Goal: Task Accomplishment & Management: Manage account settings

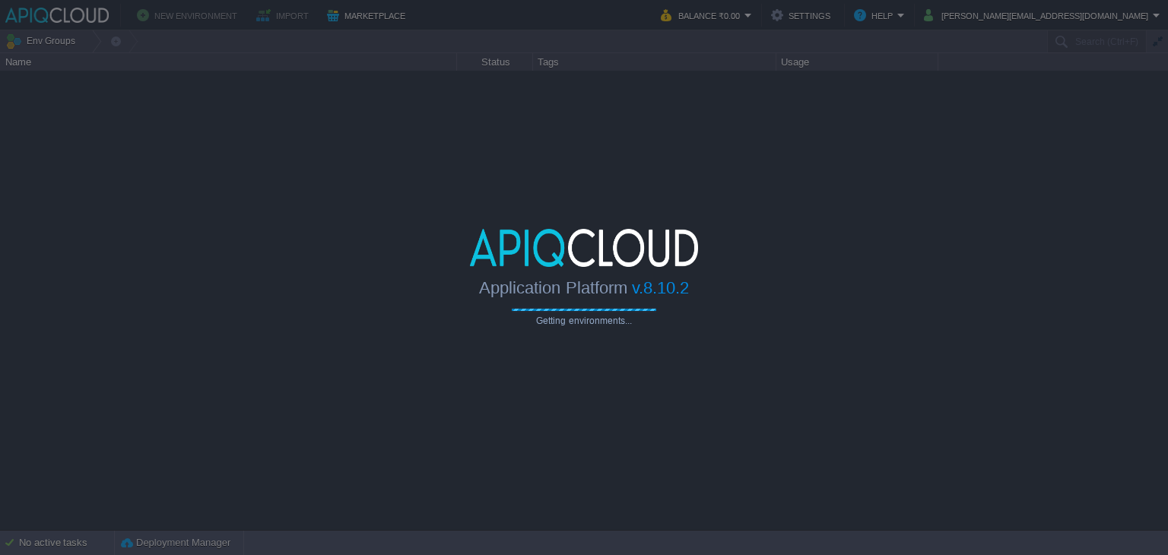
type input "Search (Ctrl+F)"
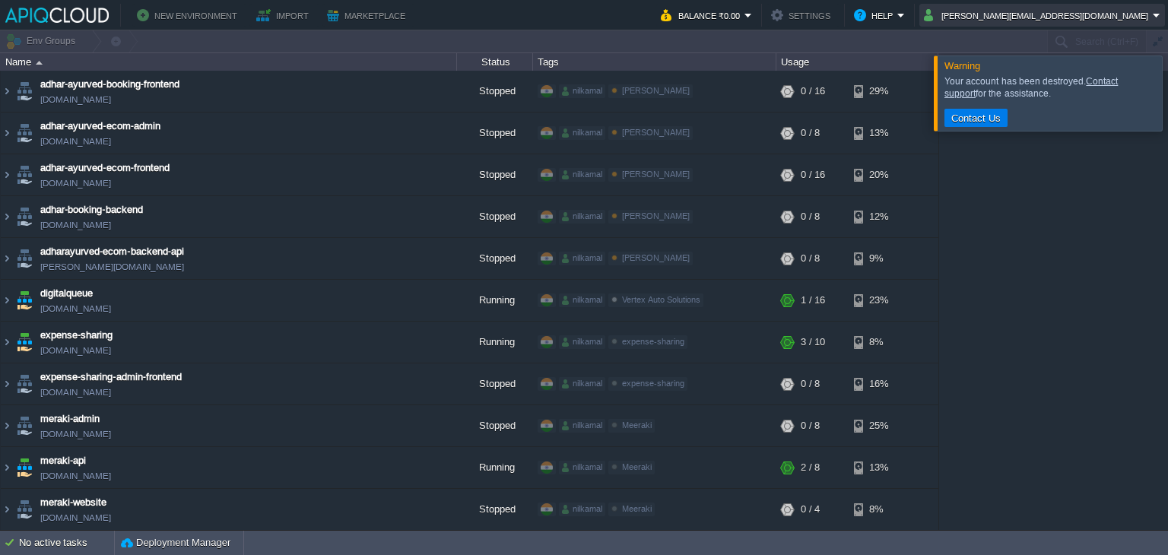
click at [1098, 8] on button "[PERSON_NAME][EMAIL_ADDRESS][DOMAIN_NAME]" at bounding box center [1038, 15] width 229 height 18
drag, startPoint x: 1040, startPoint y: 14, endPoint x: 1102, endPoint y: 21, distance: 62.7
click at [1102, 21] on button "[PERSON_NAME][EMAIL_ADDRESS][DOMAIN_NAME]" at bounding box center [1038, 15] width 229 height 18
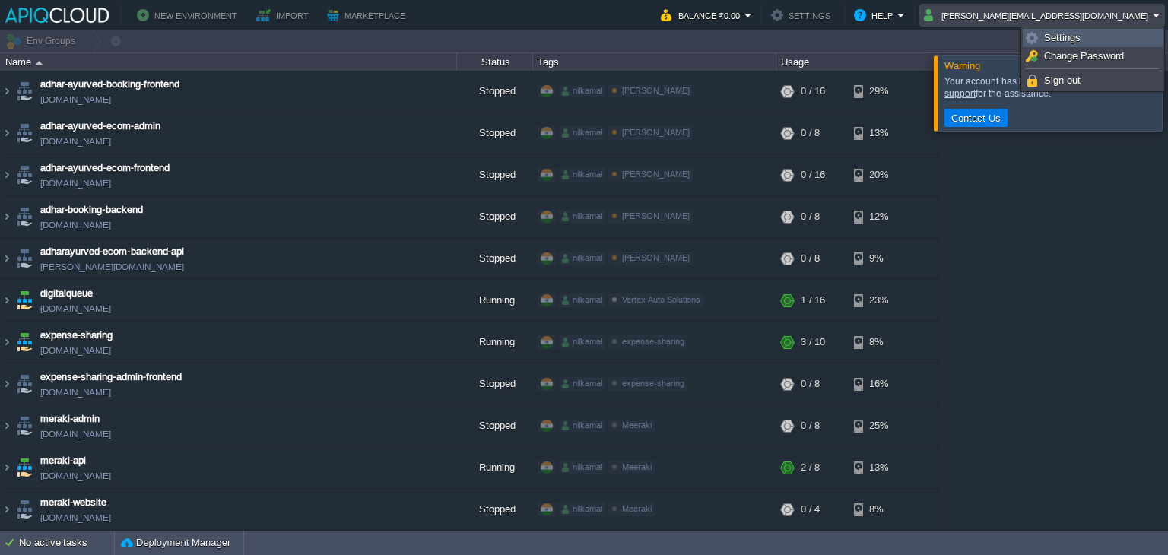
click at [1081, 38] on link "Settings" at bounding box center [1092, 38] width 138 height 17
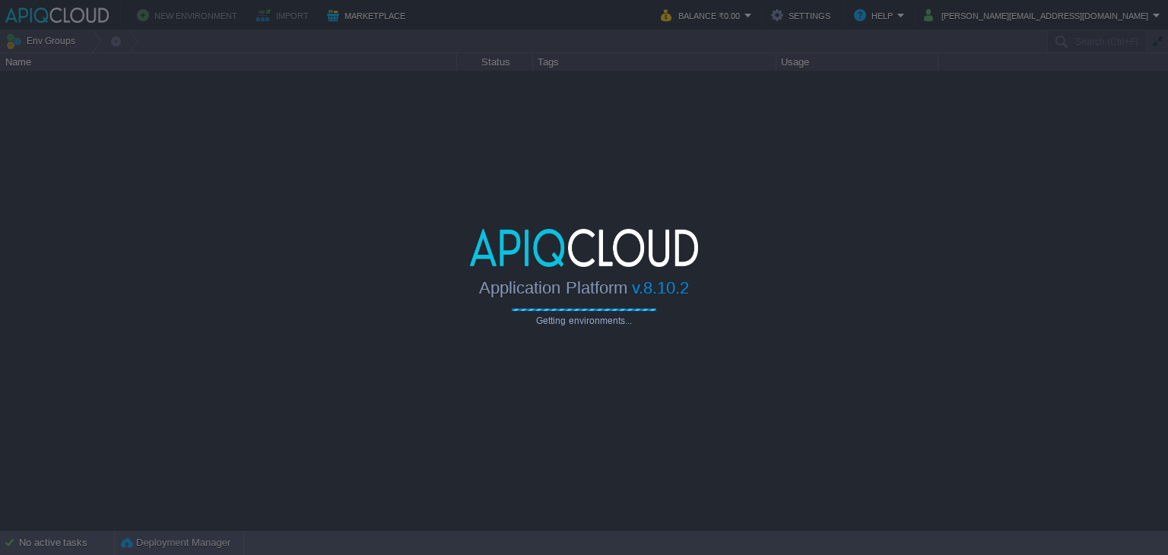
type input "Search (Ctrl+F)"
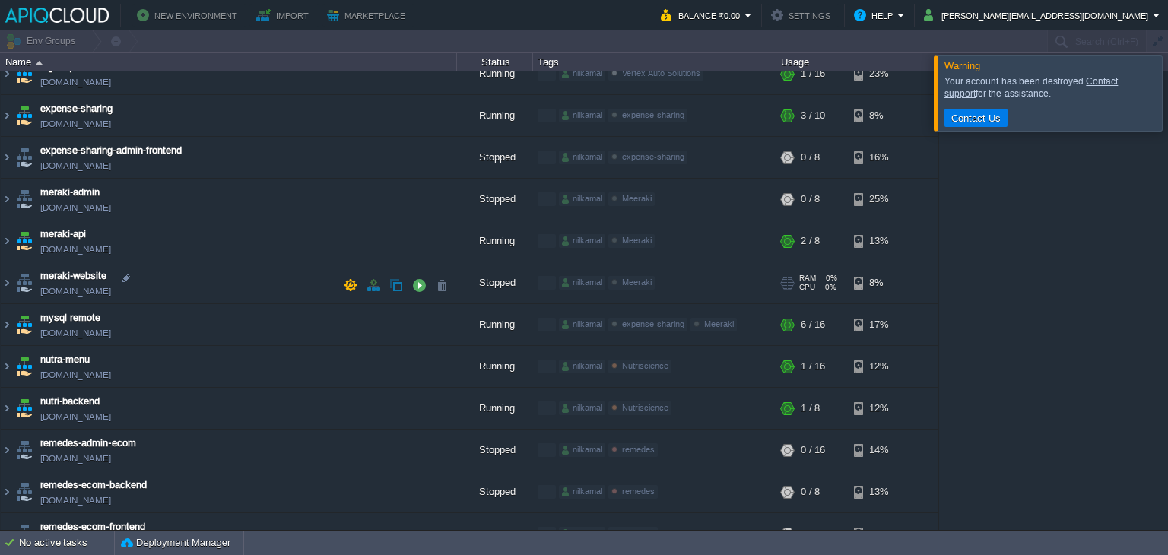
scroll to position [228, 0]
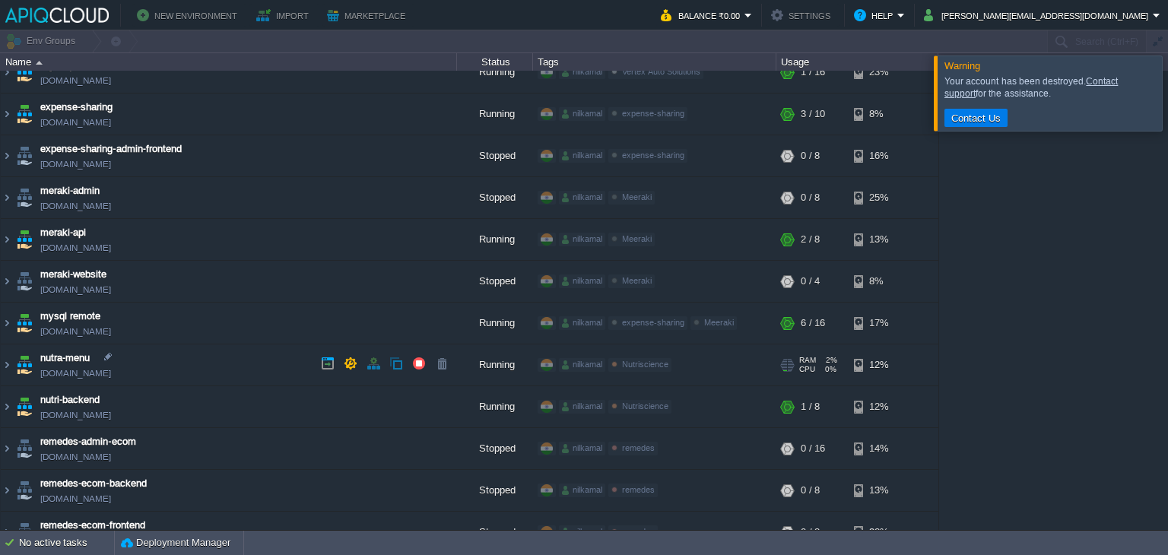
click at [111, 371] on link "[DOMAIN_NAME]" at bounding box center [75, 373] width 71 height 15
